Goal: Browse casually: Explore the website without a specific task or goal

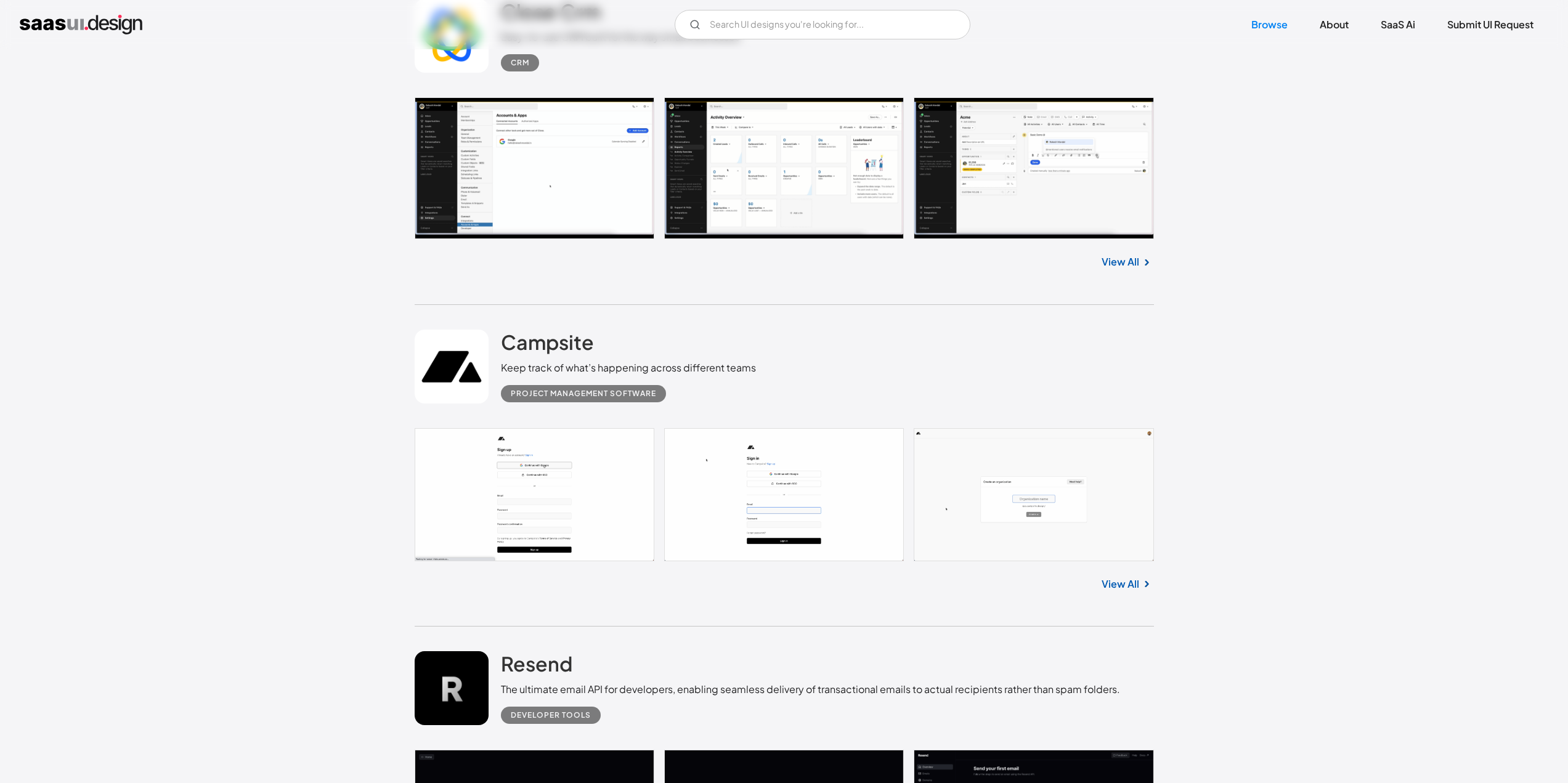
scroll to position [4127, 0]
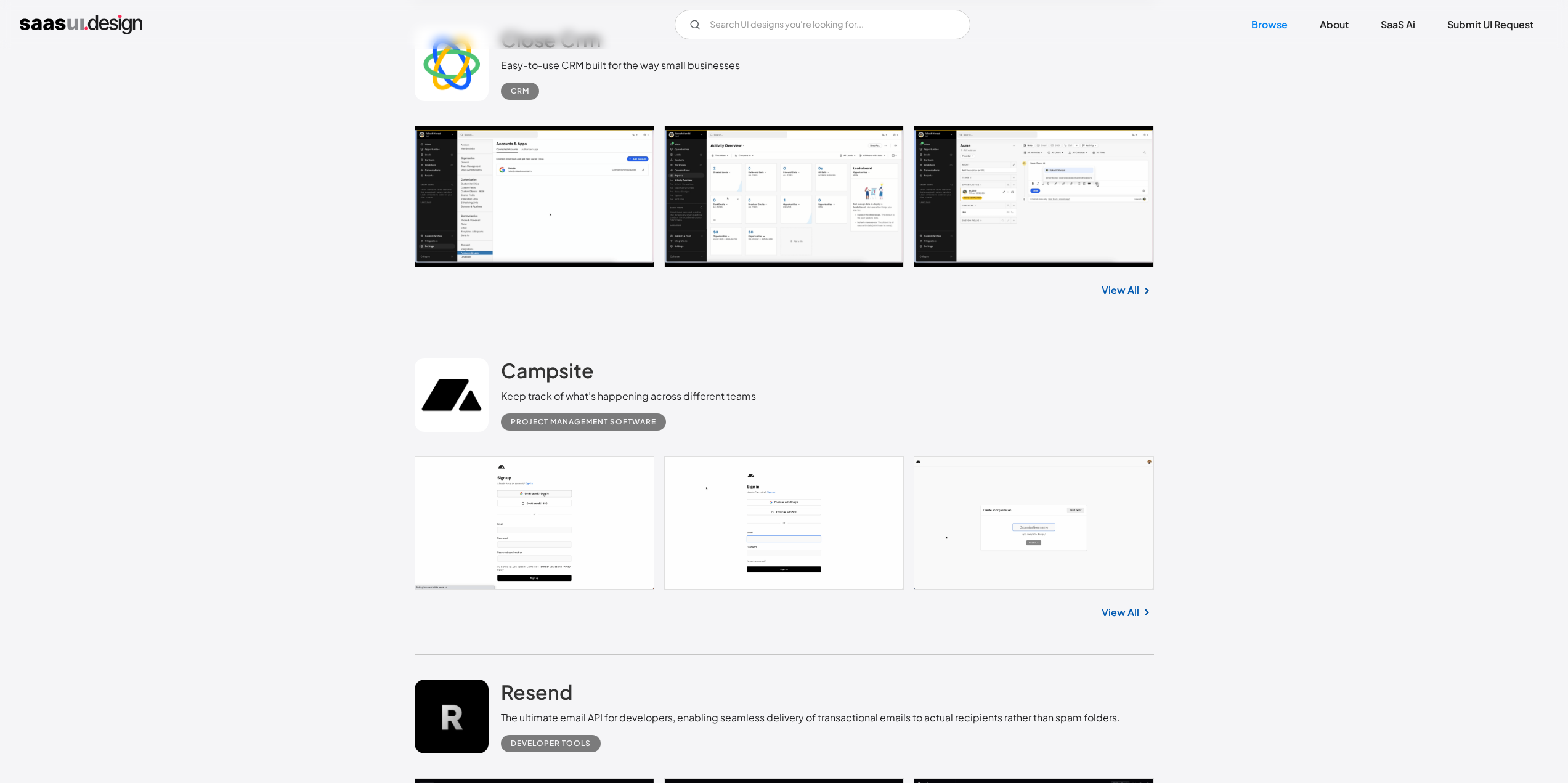
click at [1132, 288] on link "View All" at bounding box center [1120, 290] width 38 height 15
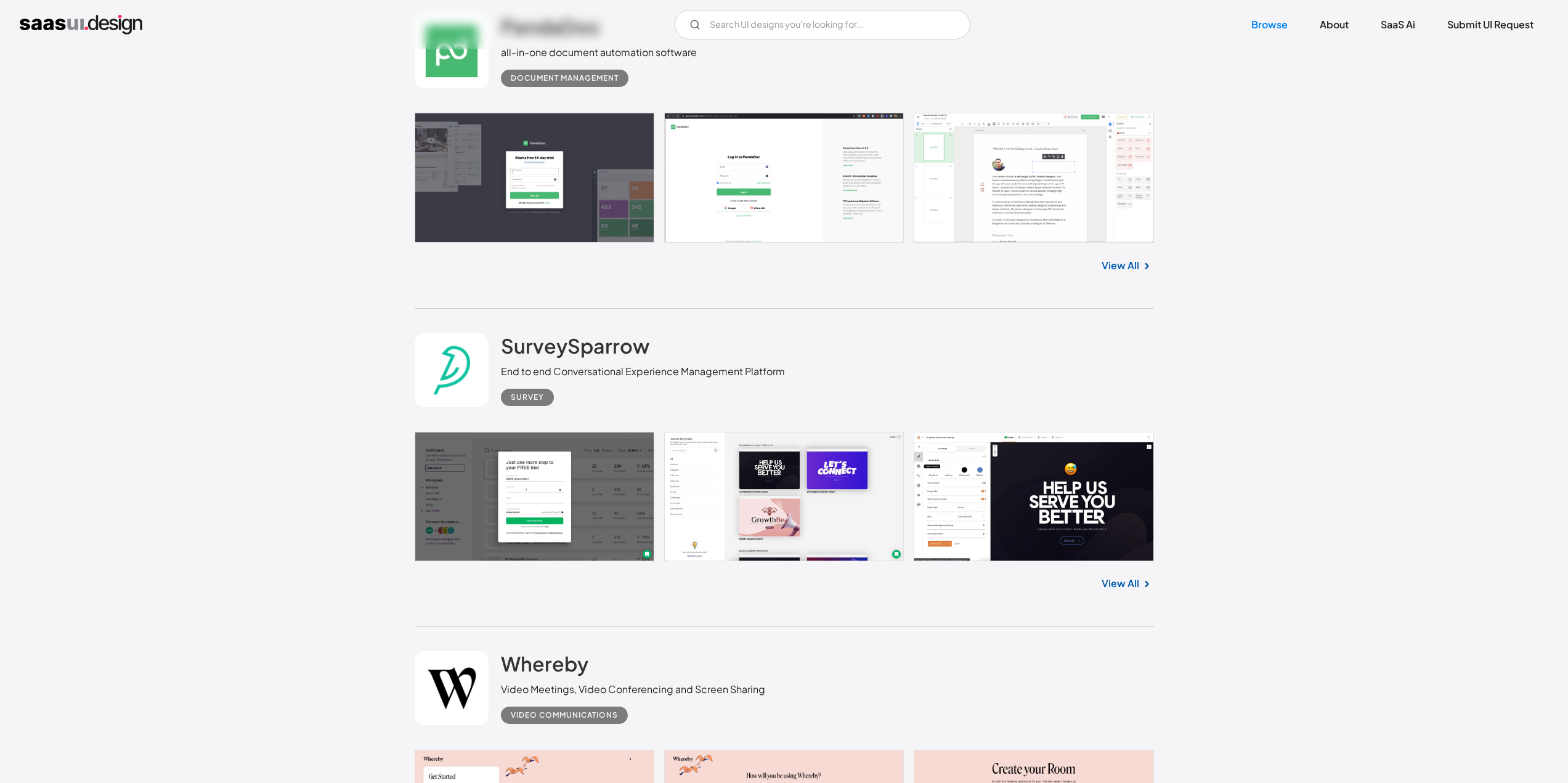
scroll to position [5790, 0]
click at [1020, 182] on link at bounding box center [784, 177] width 739 height 130
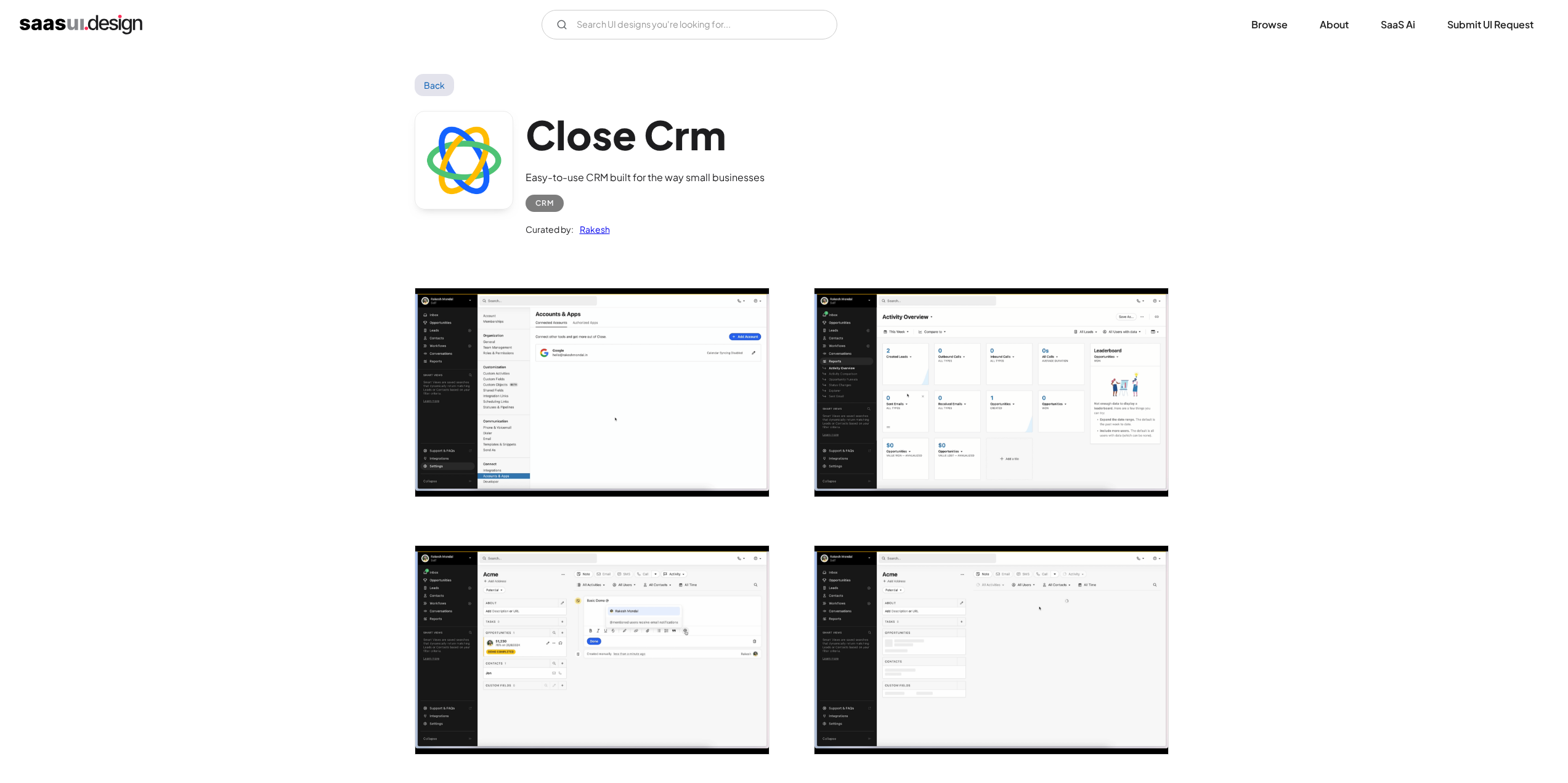
click at [692, 382] on img "open lightbox" at bounding box center [592, 392] width 354 height 208
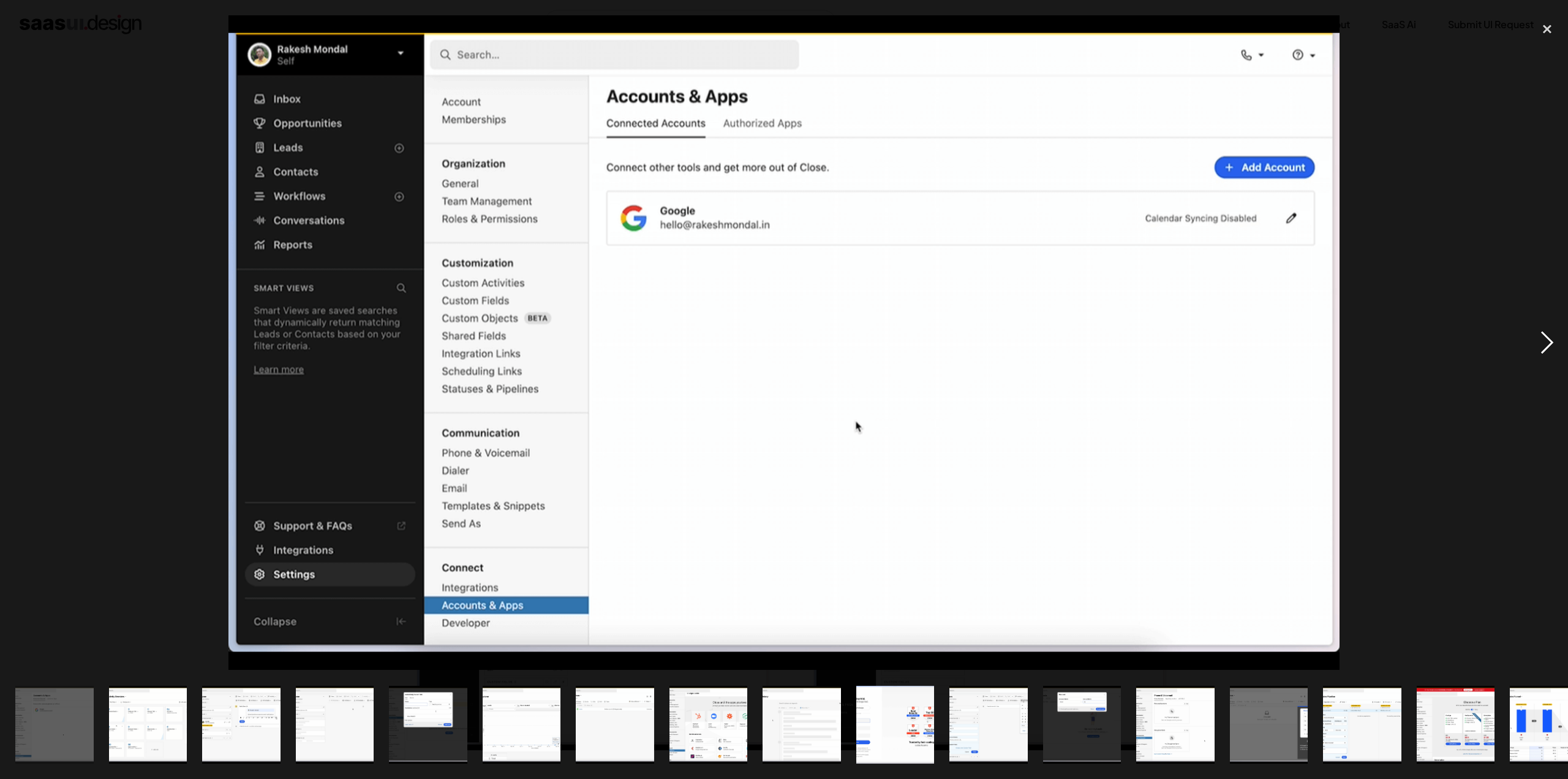
click at [1556, 343] on div "next image" at bounding box center [1547, 343] width 41 height 655
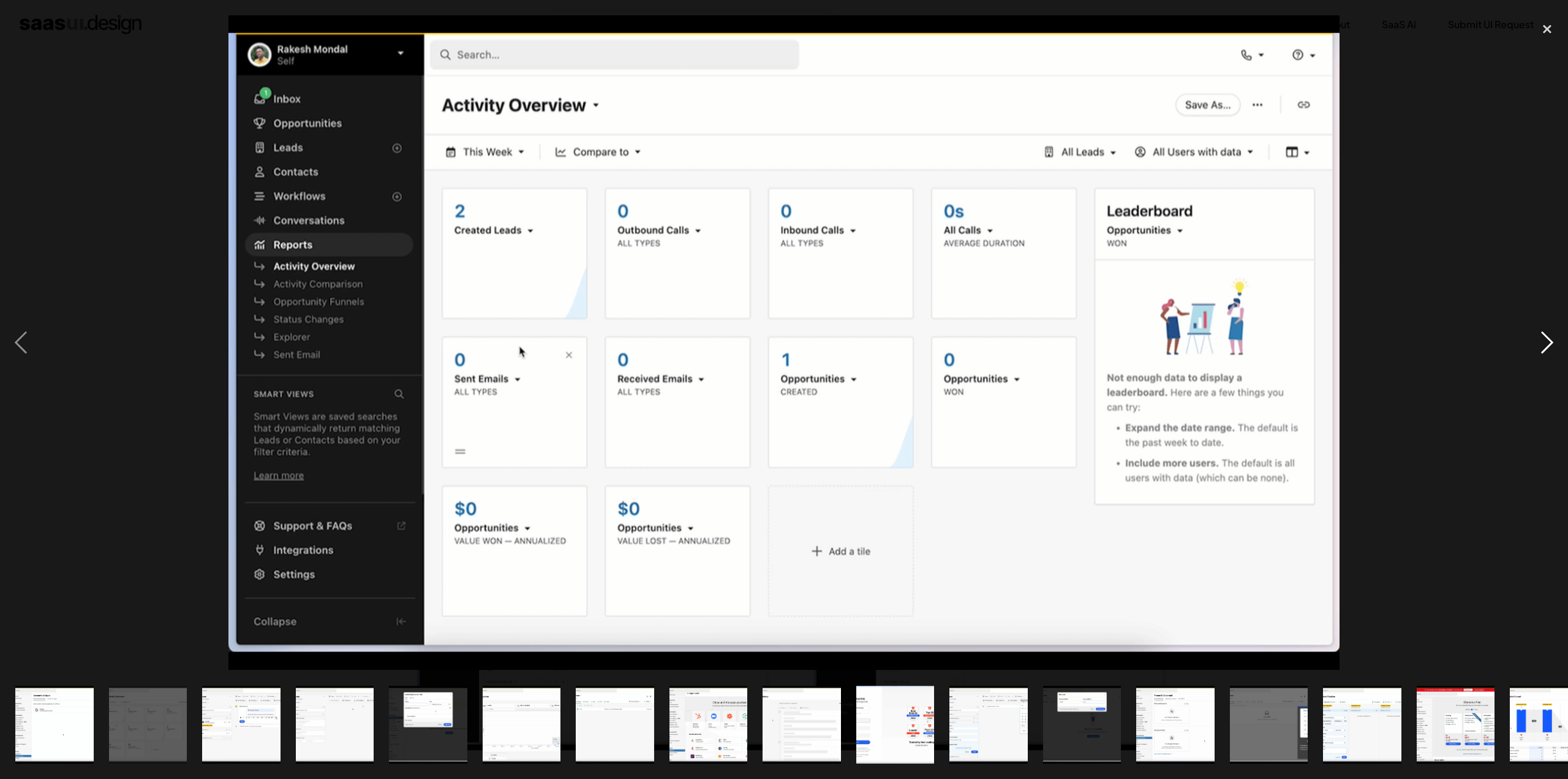
click at [1556, 343] on div "next image" at bounding box center [1547, 343] width 41 height 655
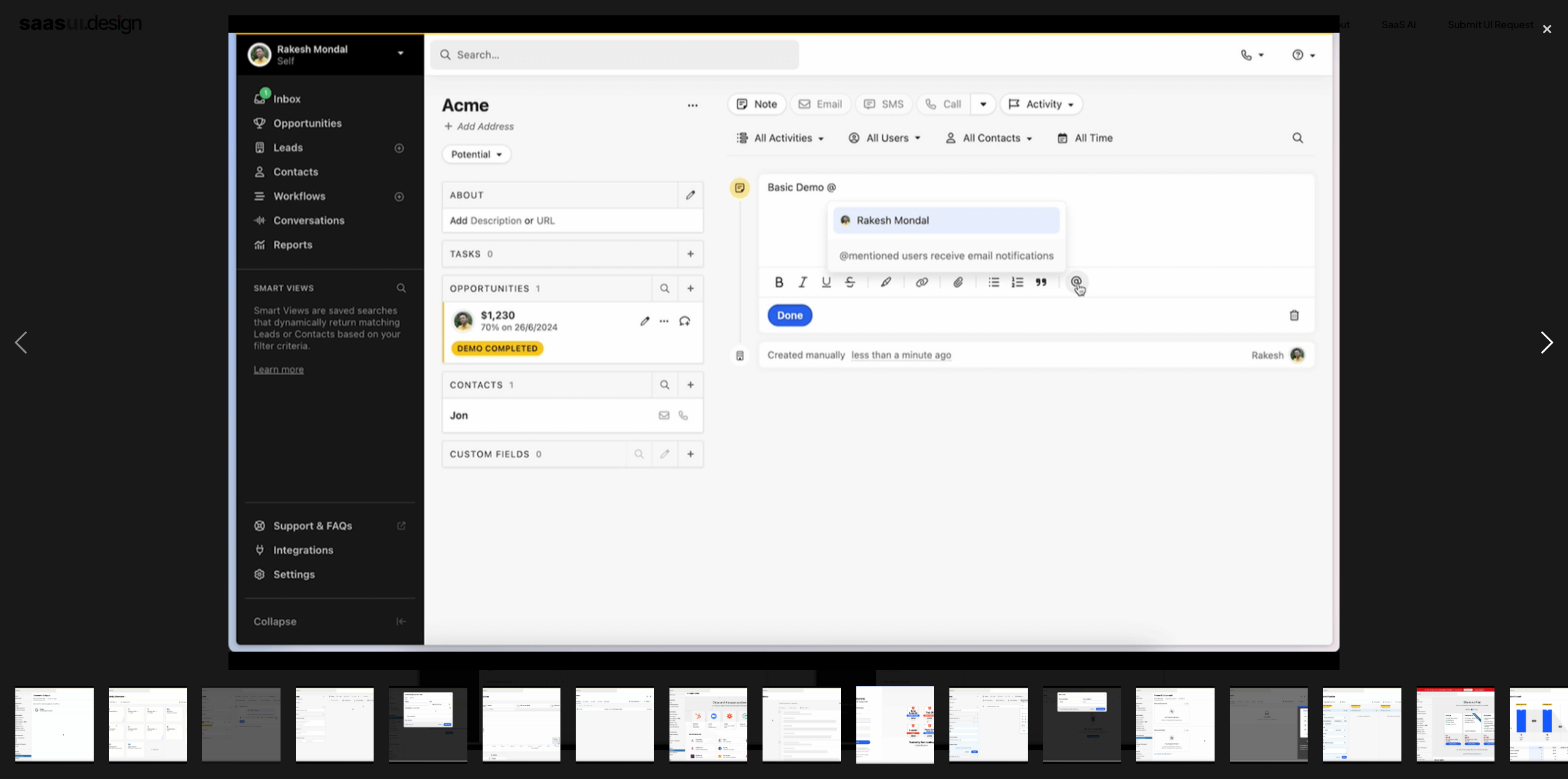
click at [1556, 343] on div "next image" at bounding box center [1547, 343] width 41 height 655
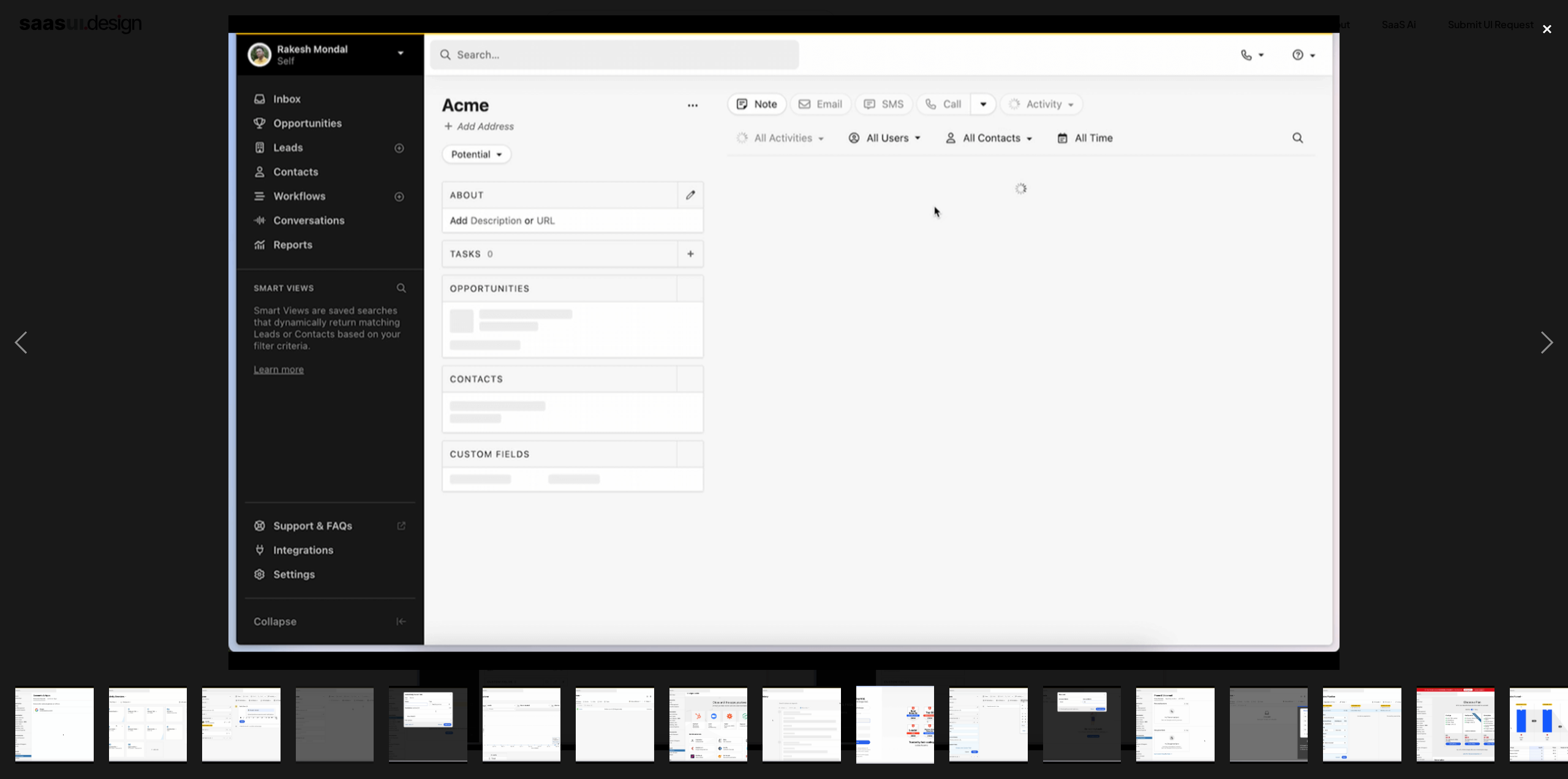
click at [1550, 21] on div "close lightbox" at bounding box center [1547, 28] width 41 height 27
